Goal: Navigation & Orientation: Find specific page/section

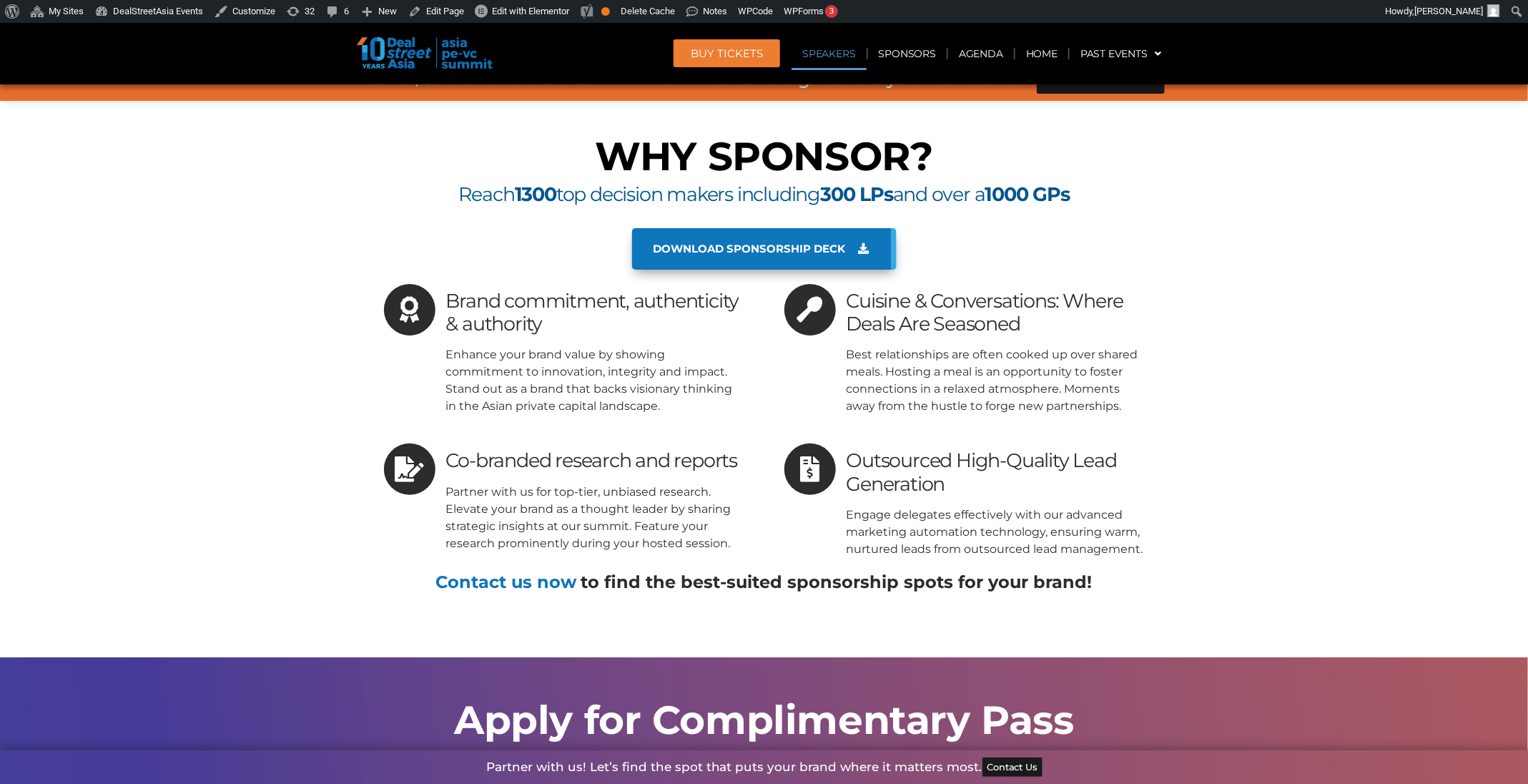
scroll to position [10124, 0]
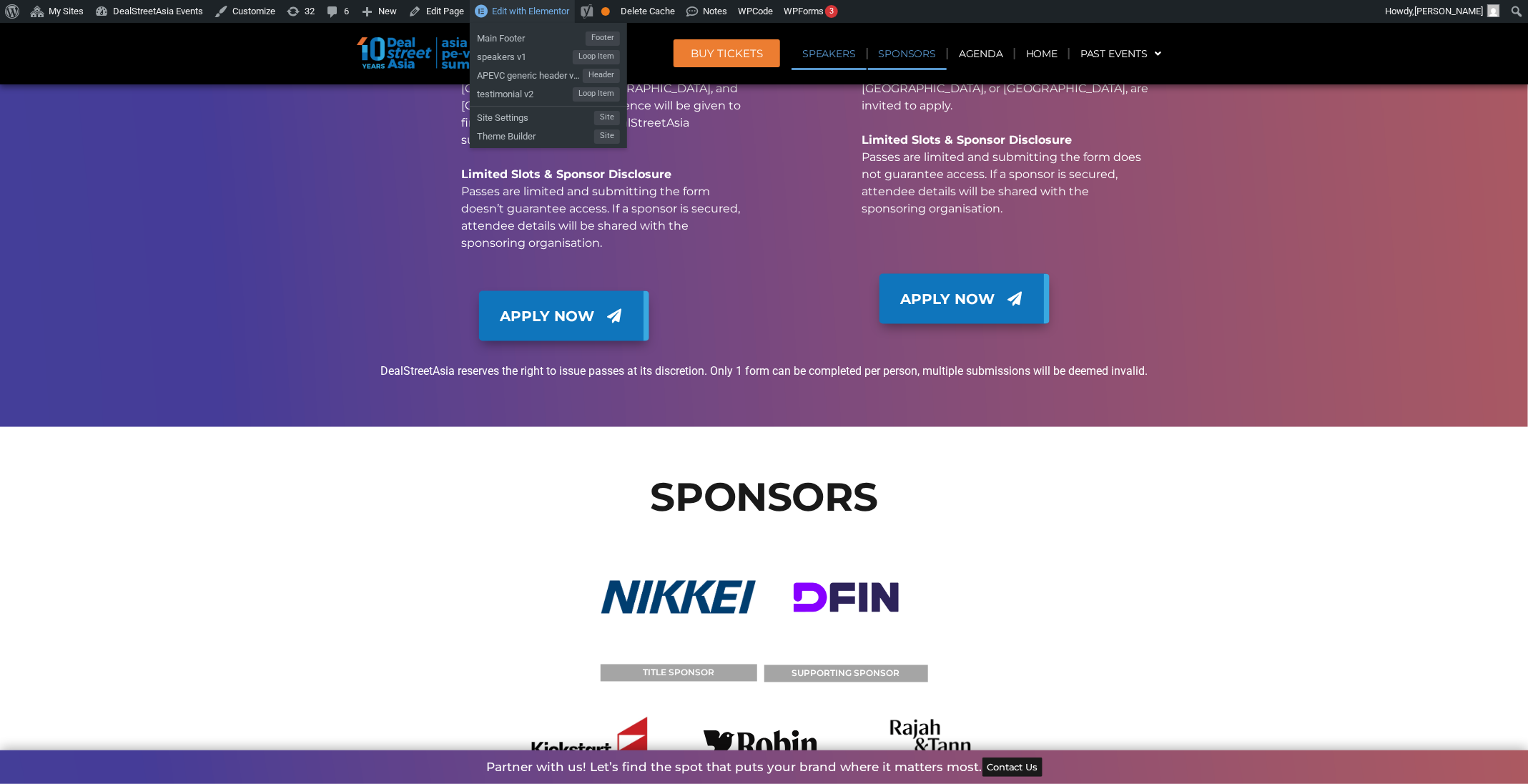
click at [481, 0] on link "Edit with Elementor" at bounding box center [522, 11] width 105 height 23
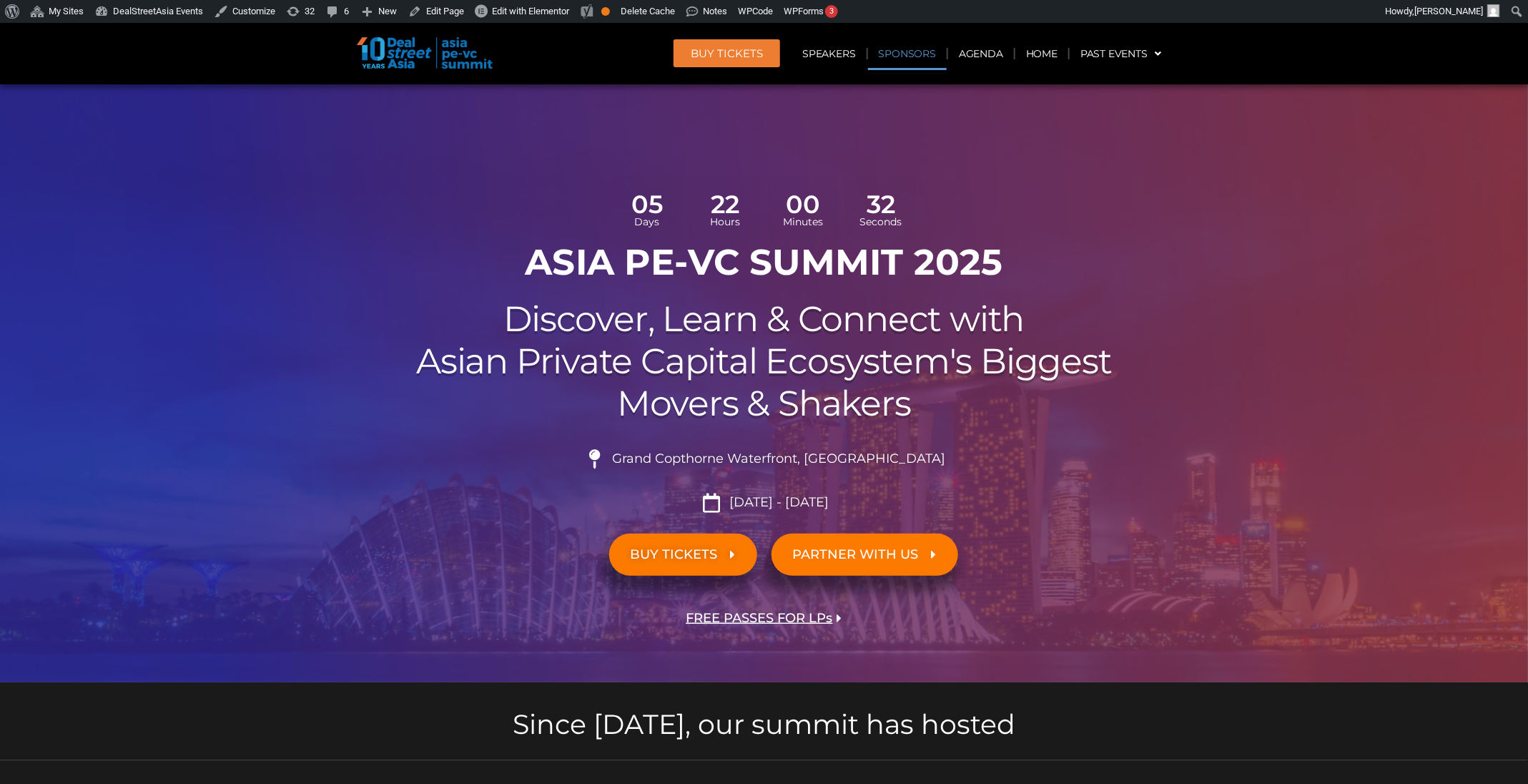
click at [902, 58] on link "Sponsors" at bounding box center [907, 54] width 78 height 33
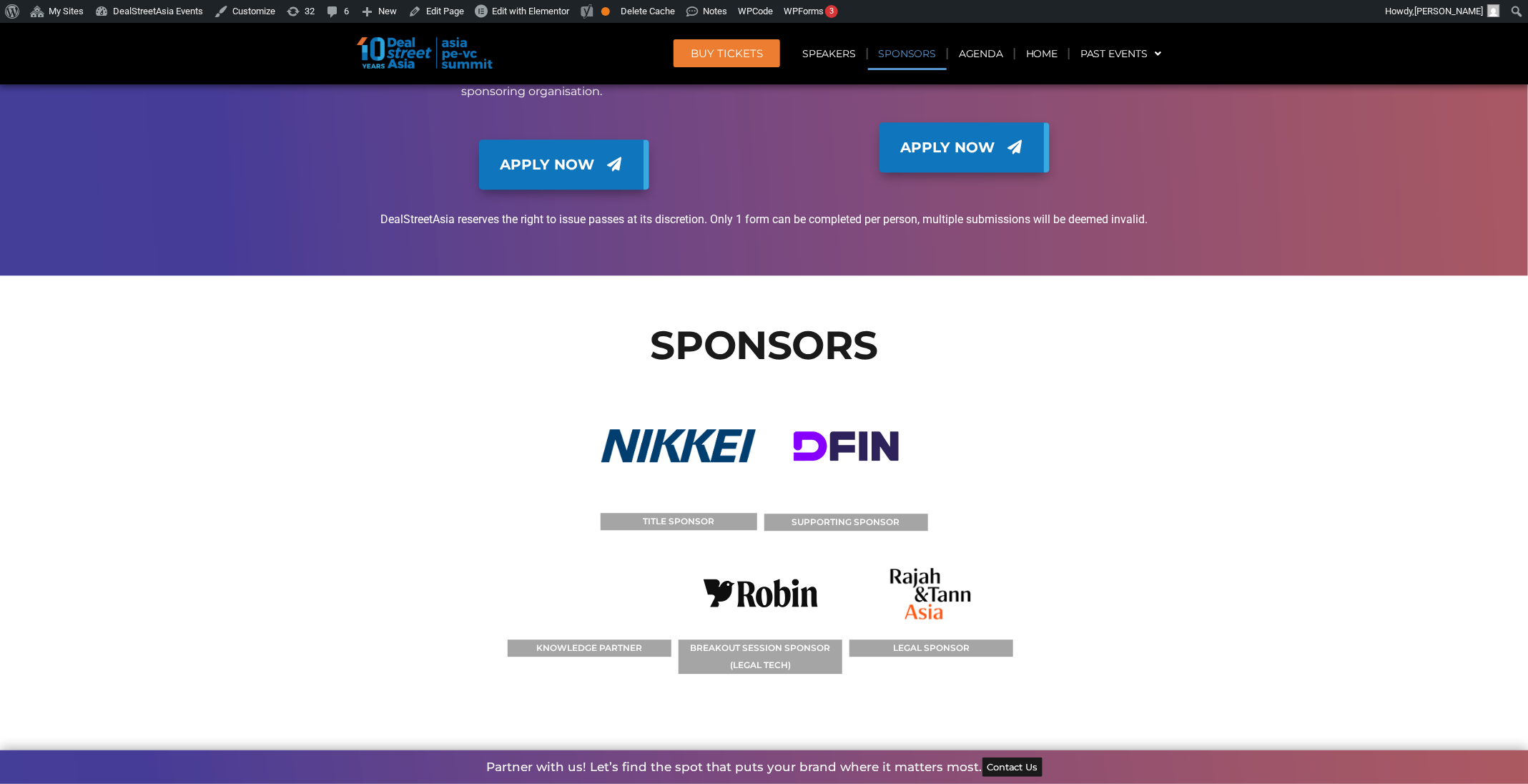
scroll to position [11033, 0]
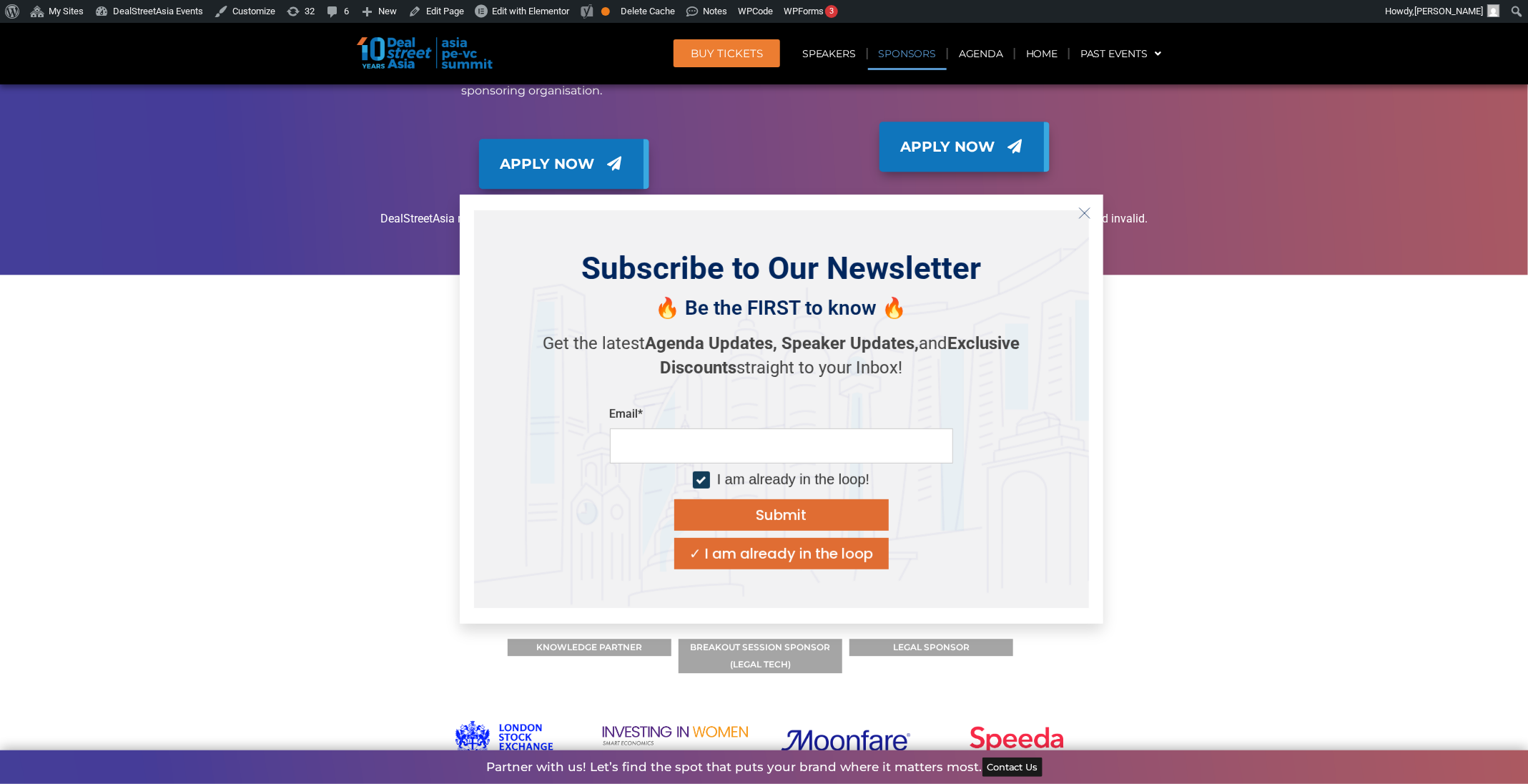
click at [1077, 209] on button "Close" at bounding box center [1085, 213] width 23 height 23
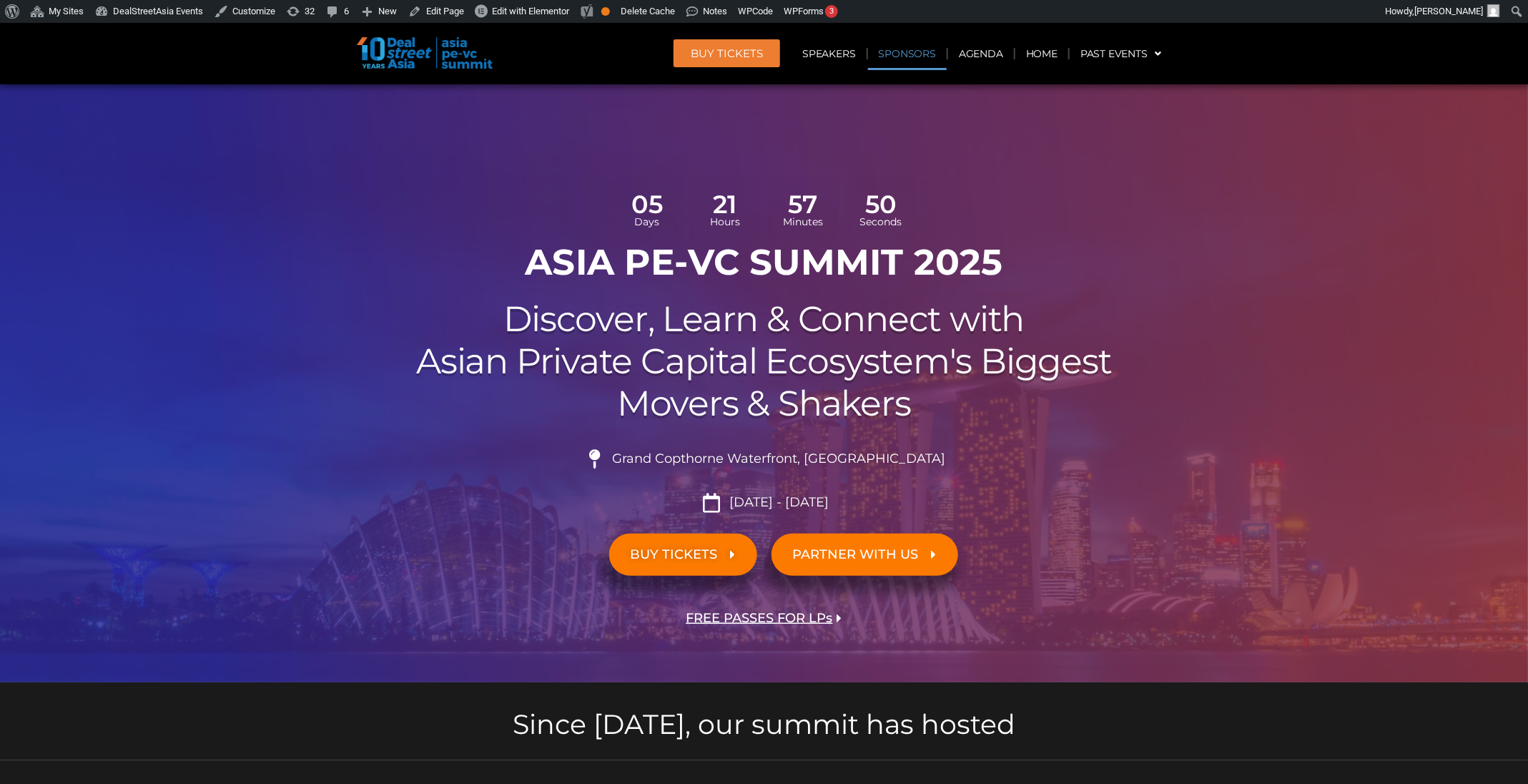
click at [897, 63] on link "Sponsors" at bounding box center [907, 54] width 78 height 33
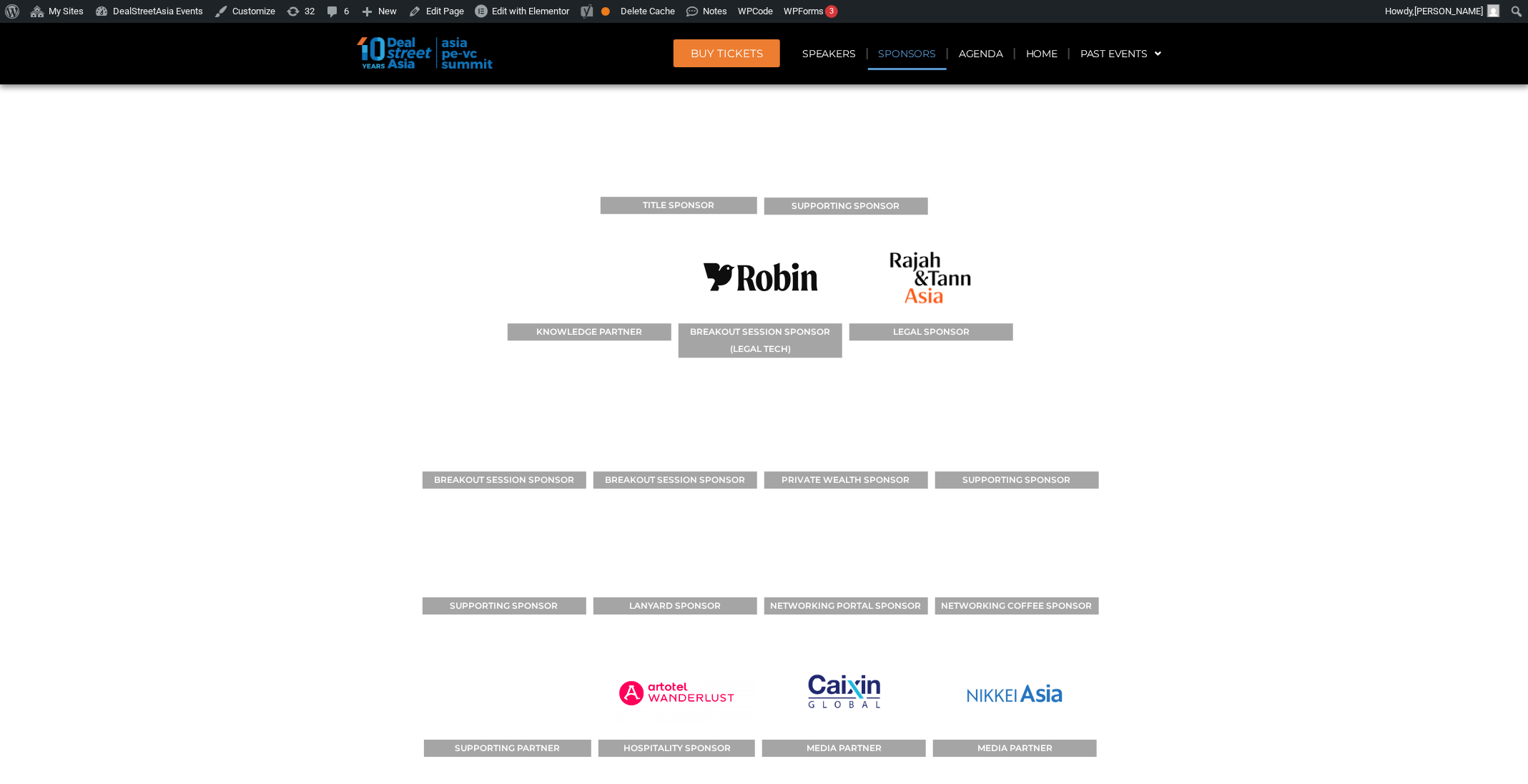
scroll to position [11365, 0]
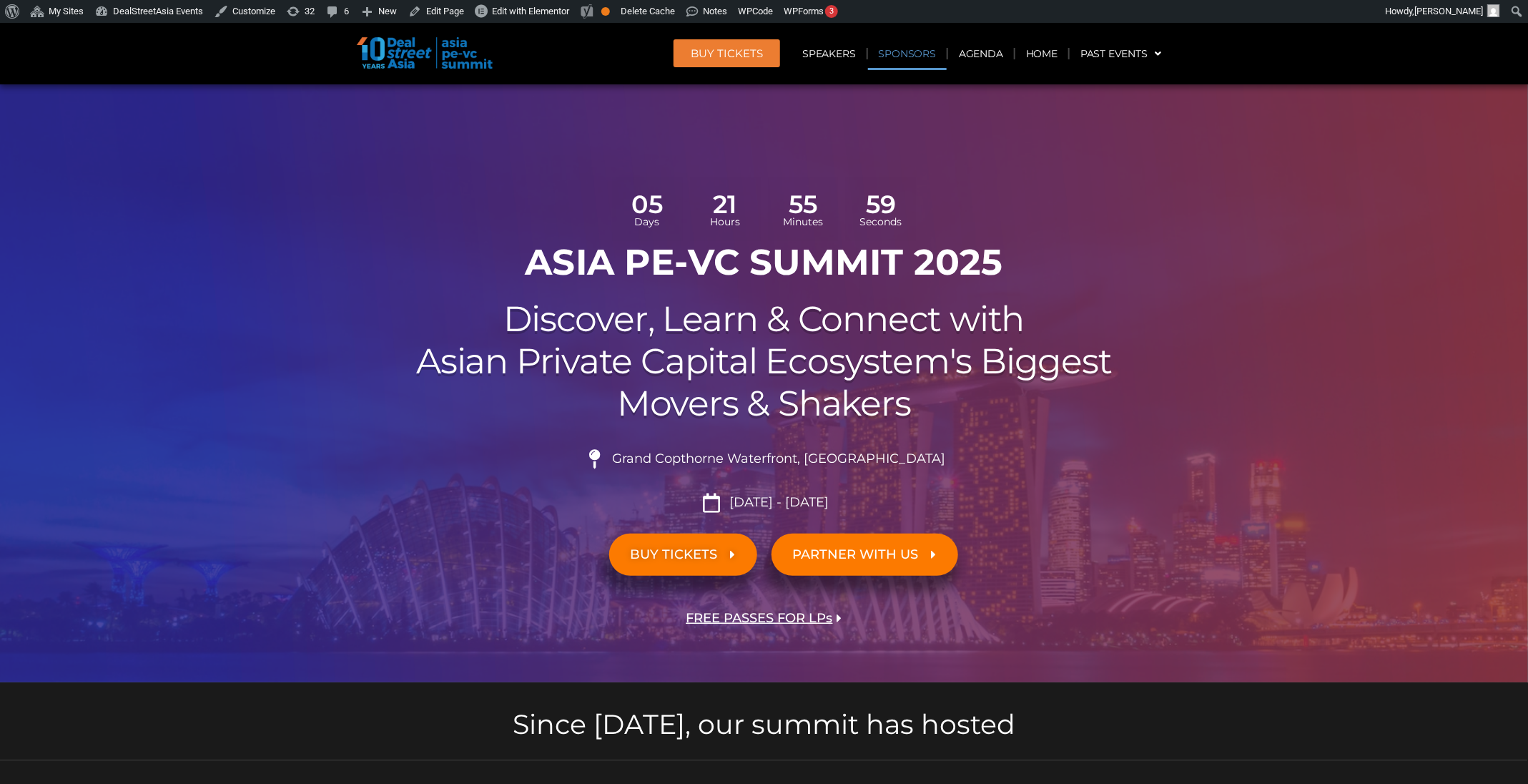
click at [912, 67] on link "Sponsors" at bounding box center [907, 54] width 78 height 33
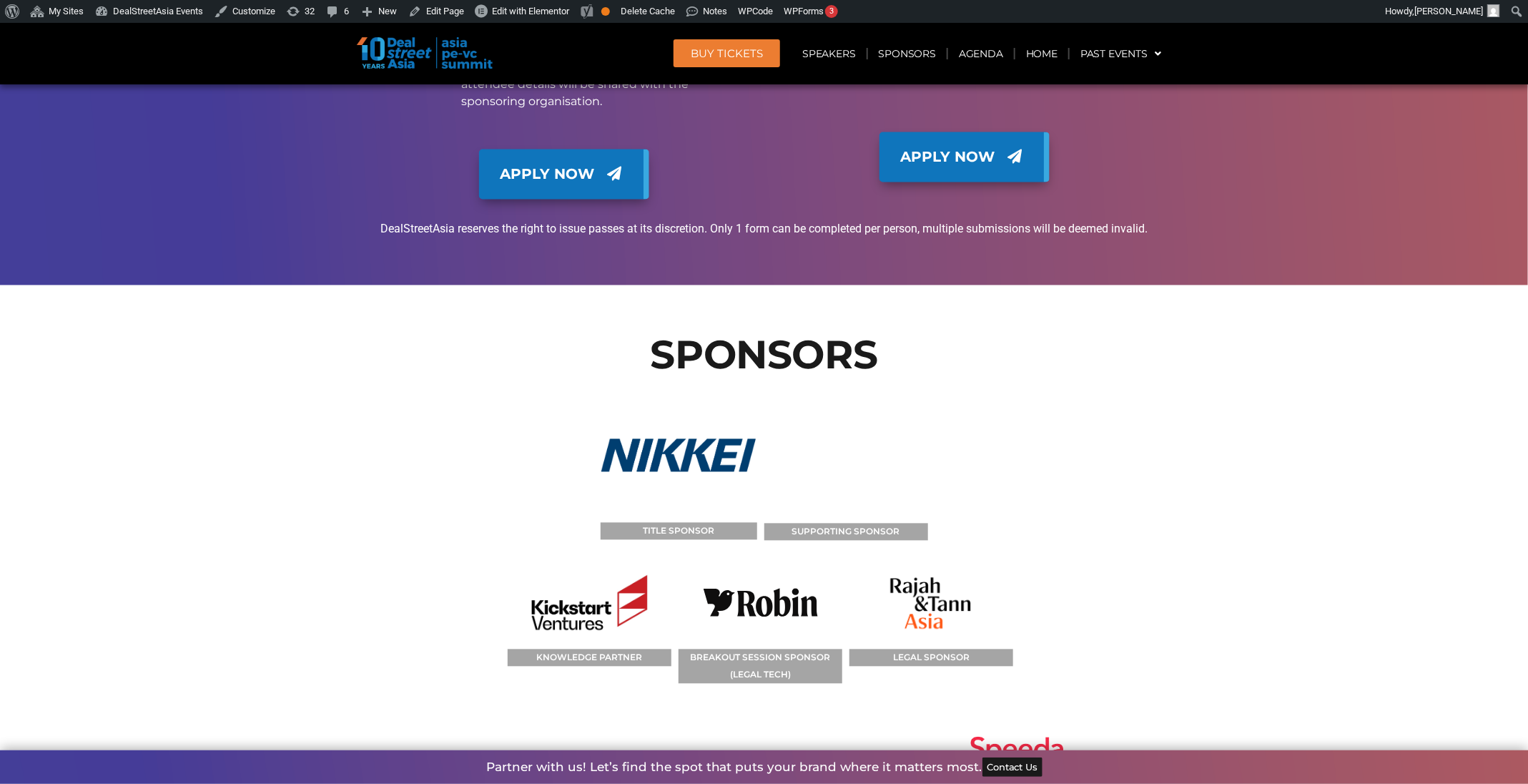
scroll to position [10574, 0]
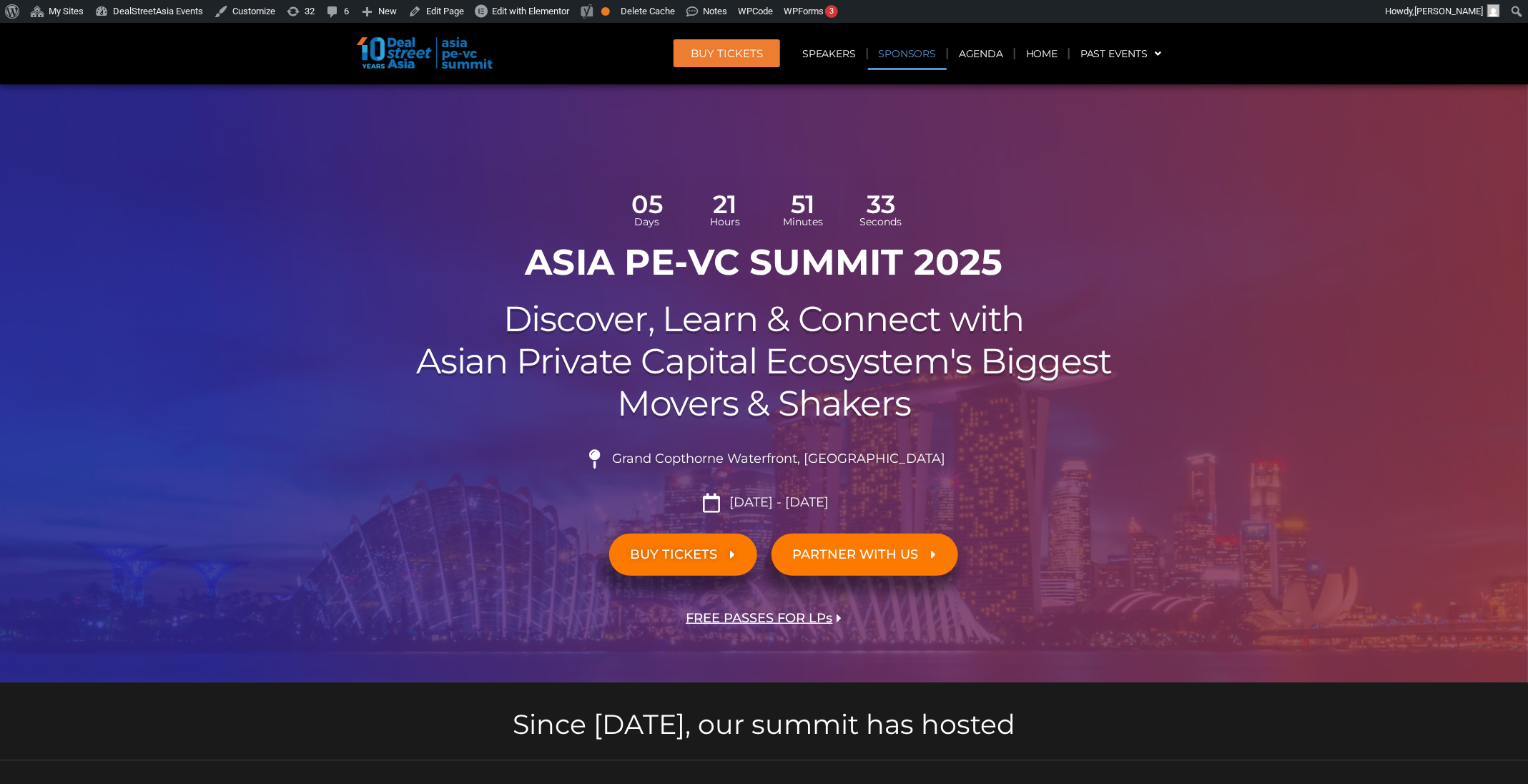
click at [909, 63] on link "Sponsors" at bounding box center [907, 54] width 78 height 33
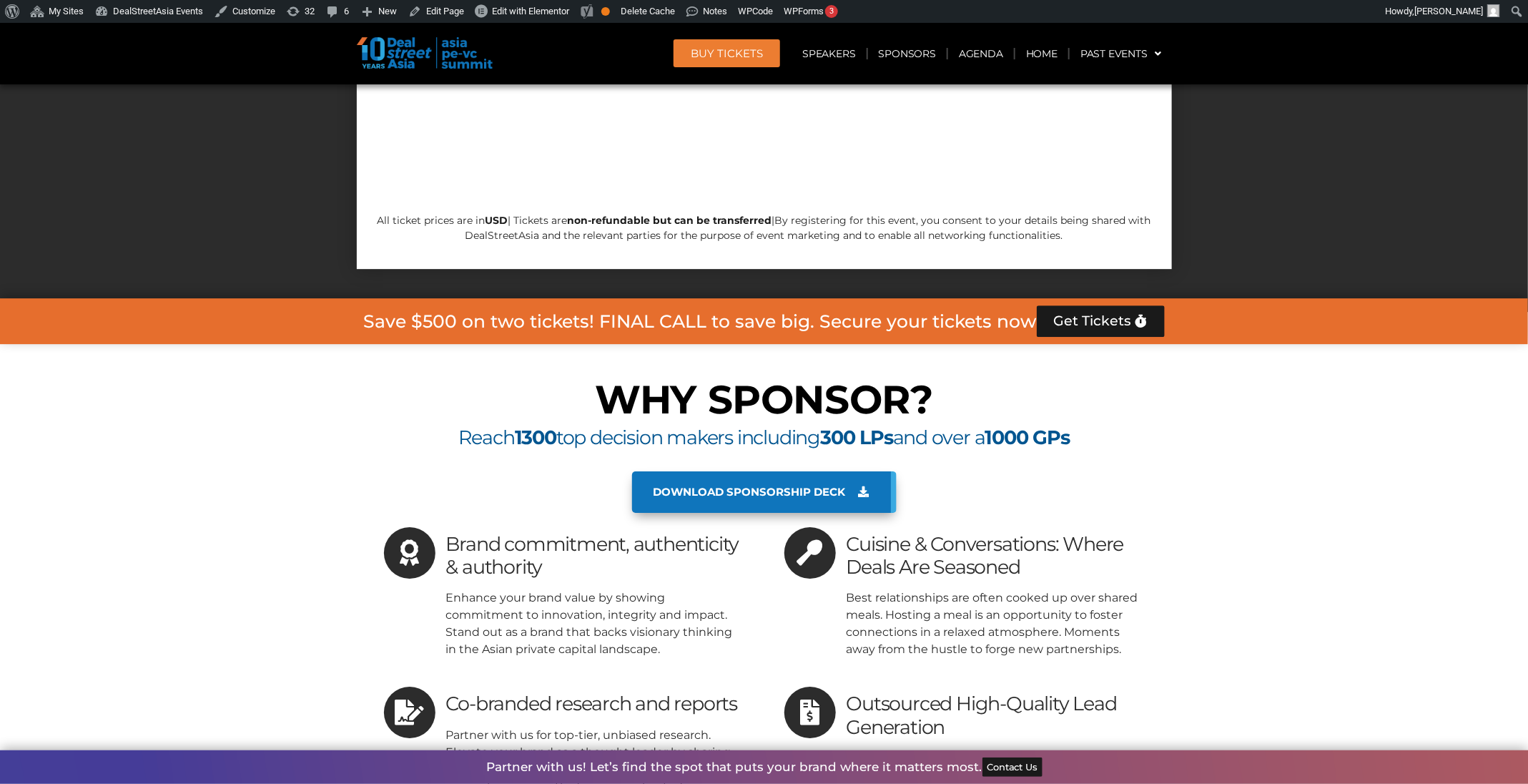
scroll to position [11497, 0]
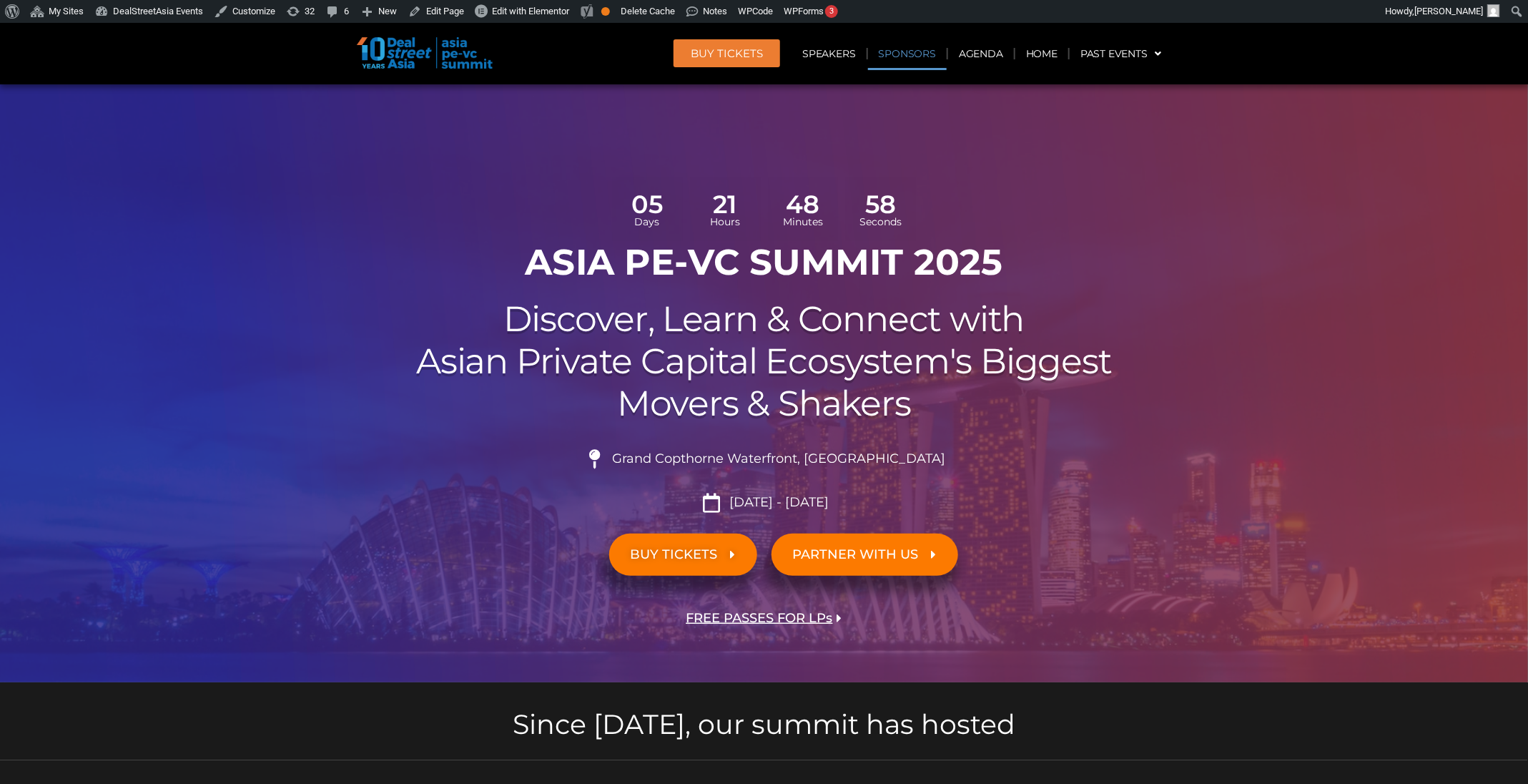
click at [913, 50] on link "Sponsors" at bounding box center [907, 54] width 78 height 33
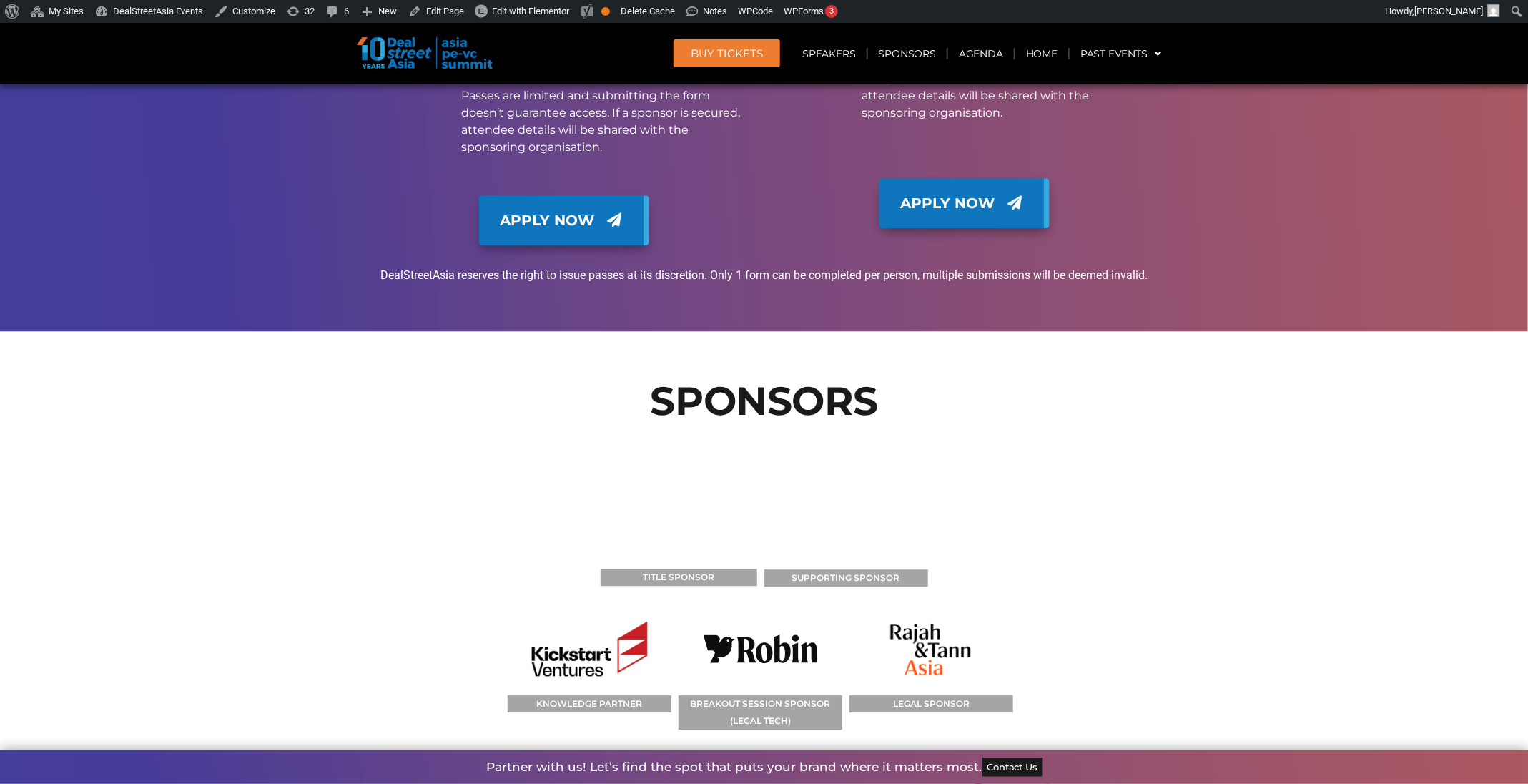
scroll to position [10991, 0]
